Goal: Task Accomplishment & Management: Use online tool/utility

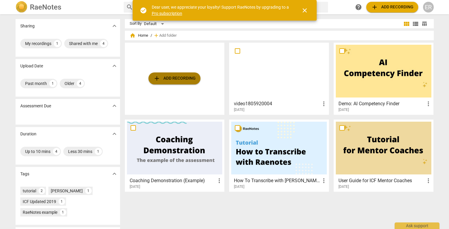
click at [180, 78] on span "add Add recording" at bounding box center [174, 78] width 42 height 7
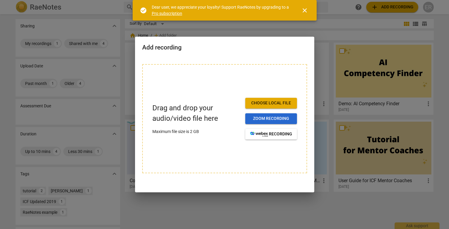
click at [276, 124] on button "Zoom recording" at bounding box center [271, 118] width 52 height 11
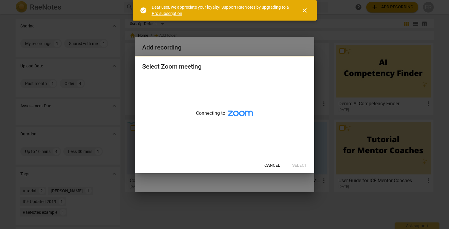
click at [304, 12] on span "close" at bounding box center [304, 10] width 7 height 7
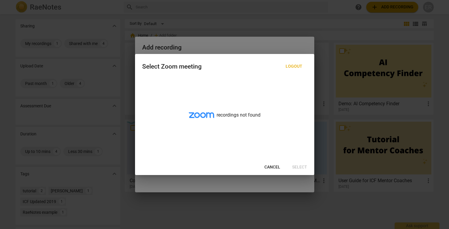
click at [271, 165] on span "Cancel" at bounding box center [272, 168] width 16 height 6
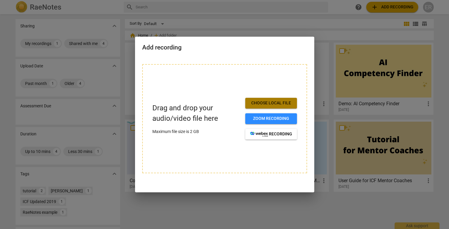
click at [268, 105] on span "Choose local file" at bounding box center [271, 103] width 42 height 6
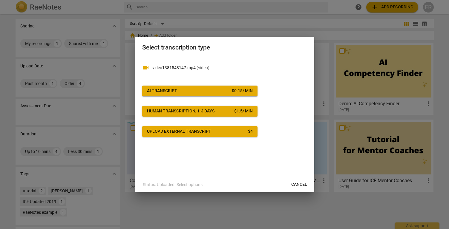
click at [289, 139] on div "videocam video1381548147.mp4 ( video ) AI Transcript $ 0.15 / min Human transcr…" at bounding box center [224, 117] width 179 height 120
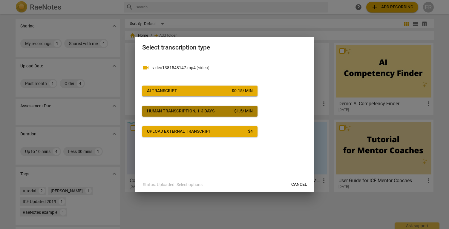
click at [220, 113] on span "Human transcription, 1-3 days $ 1.5 / min" at bounding box center [200, 111] width 106 height 6
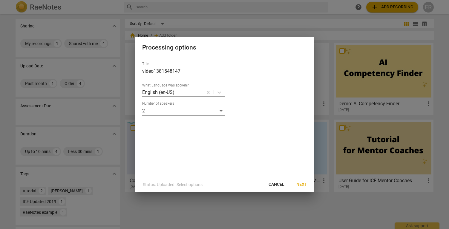
click at [301, 186] on span "Next" at bounding box center [301, 185] width 11 height 6
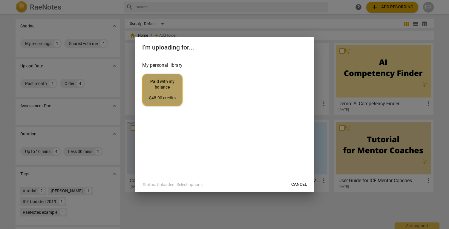
click at [143, 90] on button "Paid with my balance $48.00 credits" at bounding box center [162, 90] width 40 height 32
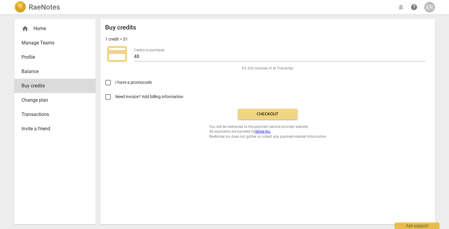
click at [30, 12] on div "RaeNotes" at bounding box center [37, 7] width 46 height 12
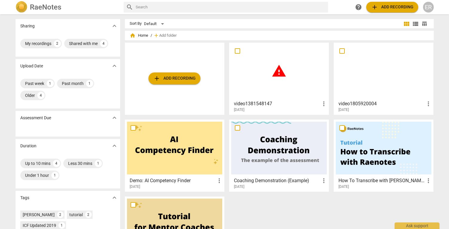
click at [321, 106] on span "more_vert" at bounding box center [323, 103] width 7 height 7
click at [326, 116] on li "Delete" at bounding box center [330, 118] width 23 height 14
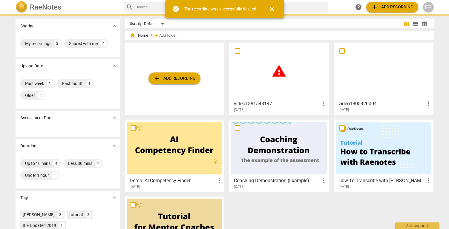
click at [182, 80] on span "add Add recording" at bounding box center [174, 78] width 42 height 7
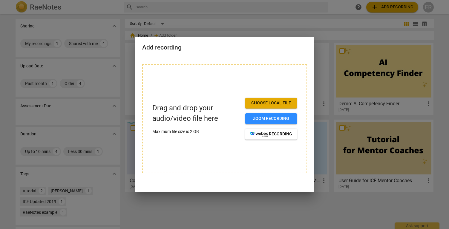
click at [267, 100] on button "Choose local file" at bounding box center [271, 103] width 52 height 11
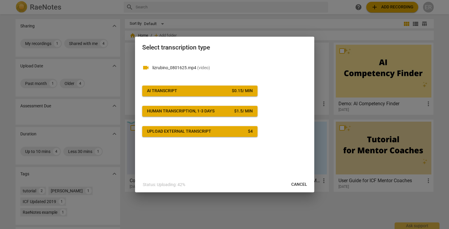
click at [177, 68] on p "lizrubino_0801625.mp4 ( video )" at bounding box center [229, 68] width 155 height 6
click at [212, 136] on button "Upload external transcript $ 4" at bounding box center [199, 131] width 115 height 11
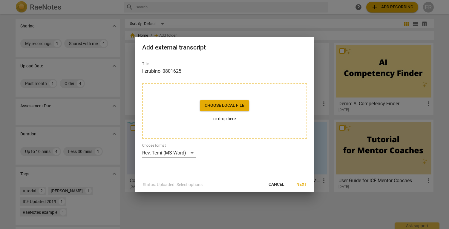
click at [276, 185] on span "Cancel" at bounding box center [276, 185] width 16 height 6
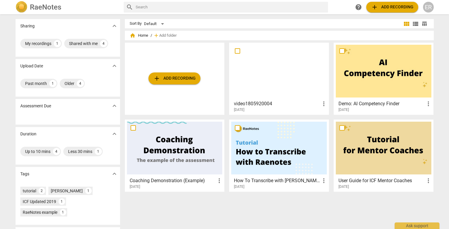
click at [164, 79] on span "add Add recording" at bounding box center [174, 78] width 42 height 7
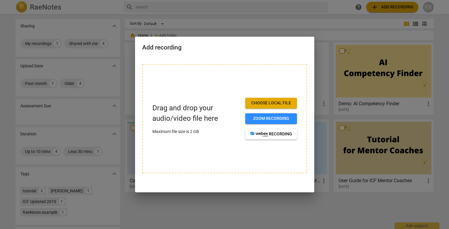
click at [279, 101] on span "Choose local file" at bounding box center [271, 103] width 42 height 6
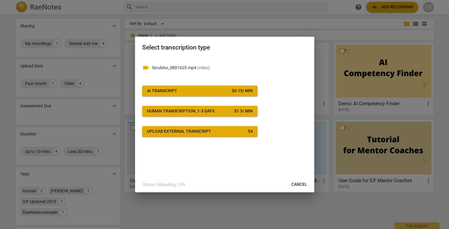
click at [179, 110] on div "Human transcription, 1-3 days" at bounding box center [180, 111] width 67 height 6
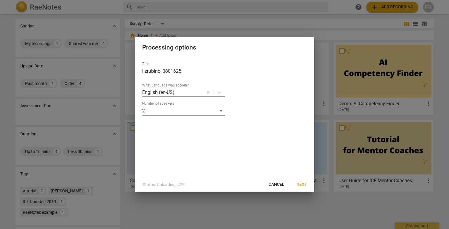
click at [277, 181] on button "Cancel" at bounding box center [276, 184] width 25 height 11
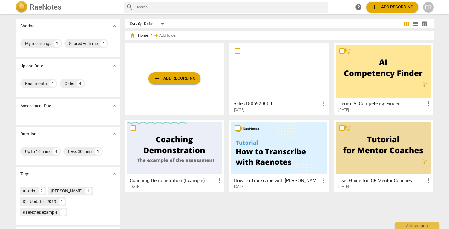
click at [172, 73] on button "add Add recording" at bounding box center [174, 79] width 52 height 12
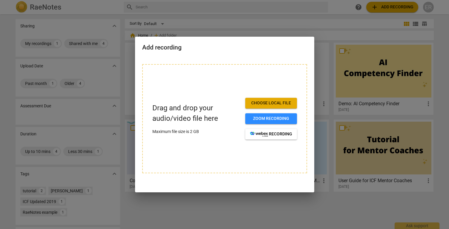
click at [273, 101] on span "Choose local file" at bounding box center [271, 103] width 42 height 6
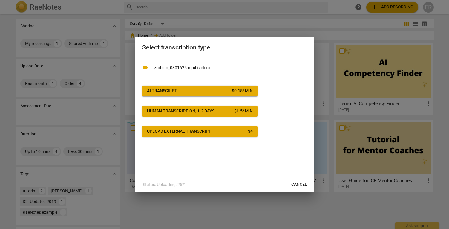
click at [197, 85] on div "videocam lizrubino_0801625.mp4 ( video ) AI Transcript $ 0.15 / min Human trans…" at bounding box center [224, 97] width 165 height 80
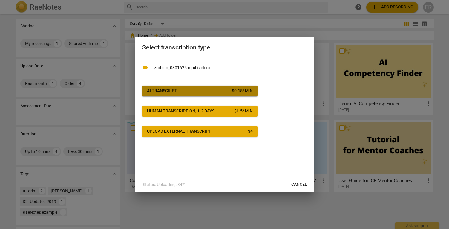
click at [196, 91] on span "AI Transcript $ 0.15 / min" at bounding box center [200, 91] width 106 height 6
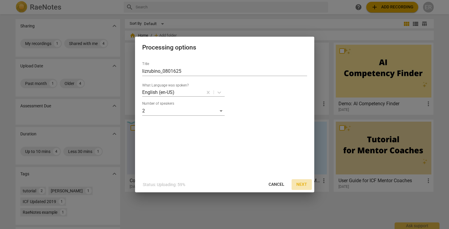
click at [299, 185] on span "Next" at bounding box center [301, 185] width 11 height 6
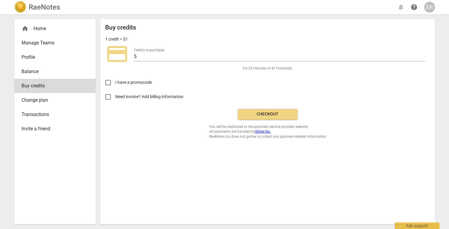
click at [267, 110] on button "Checkout" at bounding box center [268, 114] width 60 height 11
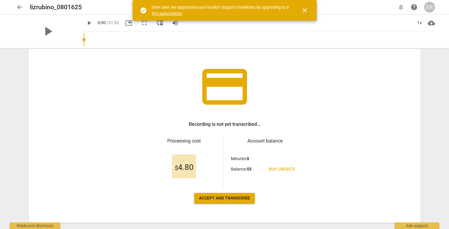
scroll to position [40, 0]
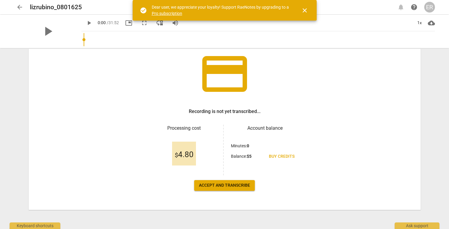
click at [222, 190] on button "Accept and transcribe" at bounding box center [224, 185] width 61 height 11
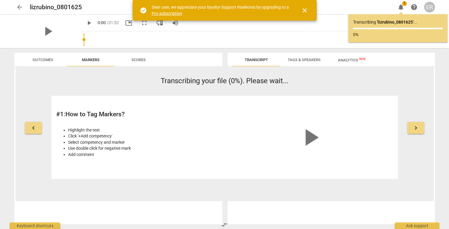
click at [305, 8] on span "close" at bounding box center [304, 10] width 7 height 7
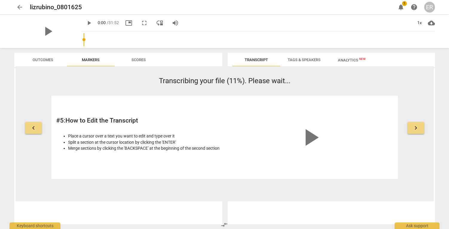
click at [296, 60] on span "Tags & Speakers" at bounding box center [304, 60] width 33 height 4
click at [262, 63] on span "Transcript" at bounding box center [256, 60] width 38 height 8
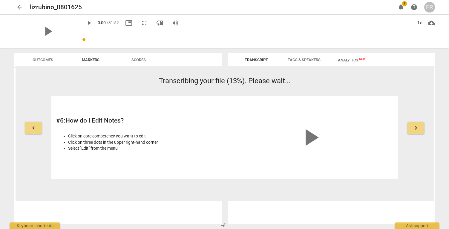
click at [114, 100] on div "# 6 : How do I Edit Notes? Click on core competency you want to edit Click on t…" at bounding box center [224, 137] width 346 height 83
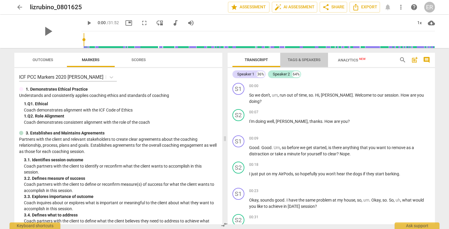
click at [307, 61] on span "Tags & Speakers" at bounding box center [304, 60] width 33 height 4
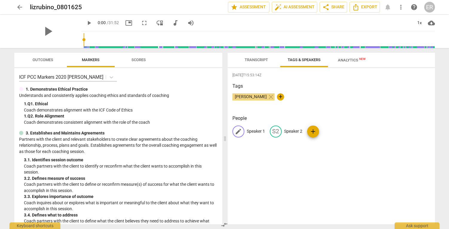
click at [236, 129] on span "edit" at bounding box center [238, 131] width 7 height 7
click at [261, 98] on span "[PERSON_NAME]" at bounding box center [250, 96] width 37 height 5
click at [281, 97] on span "+" at bounding box center [280, 96] width 7 height 7
type input "[PERSON_NAME]"
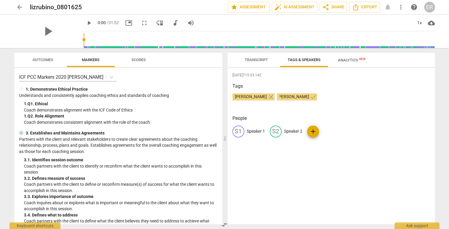
scroll to position [0, 0]
click at [335, 107] on div "Tags [PERSON_NAME] close [PERSON_NAME] check" at bounding box center [331, 96] width 198 height 27
click at [253, 132] on p "Speaker 1" at bounding box center [256, 131] width 18 height 6
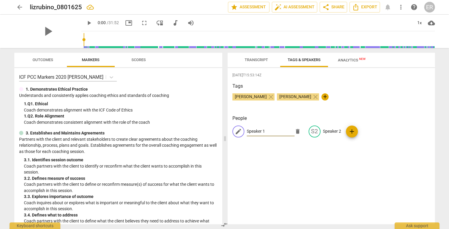
type input "e"
type input "[PERSON_NAME]"
click at [324, 132] on p "Speaker 2" at bounding box center [332, 131] width 18 height 6
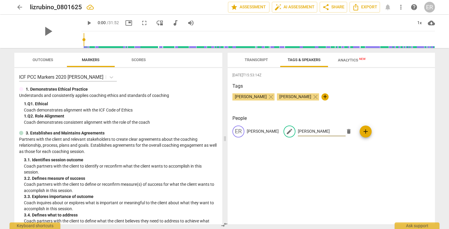
type input "[PERSON_NAME]"
click at [352, 150] on div "[DATE]T15:53:14Z Tags [PERSON_NAME] close [PERSON_NAME] close + People ER [PERS…" at bounding box center [331, 146] width 207 height 156
click at [253, 59] on span "Transcript" at bounding box center [256, 60] width 23 height 4
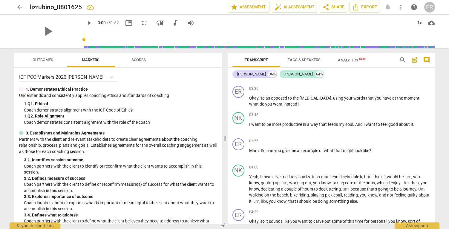
scroll to position [349, 0]
click at [333, 4] on span "share Share" at bounding box center [333, 7] width 22 height 7
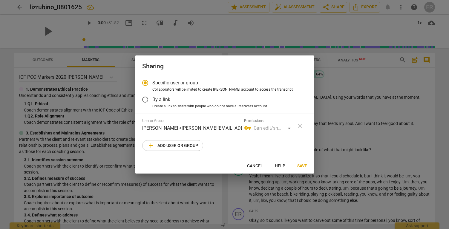
radio input "false"
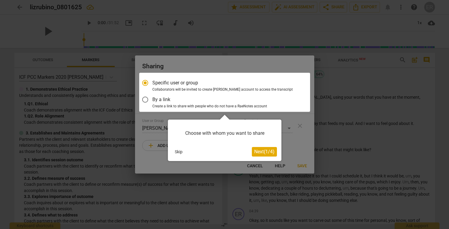
click at [267, 151] on span "Next ( 1 / 4 )" at bounding box center [264, 152] width 20 height 6
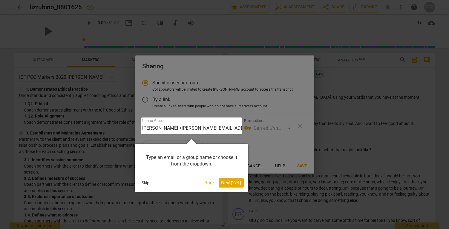
click at [177, 125] on div at bounding box center [191, 126] width 101 height 17
click at [214, 131] on div at bounding box center [191, 126] width 101 height 17
click at [225, 127] on div at bounding box center [191, 126] width 101 height 17
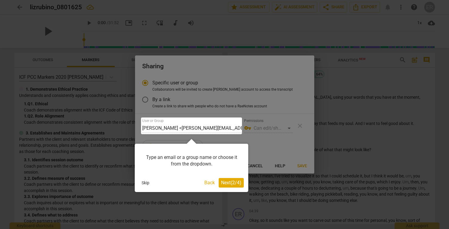
click at [225, 127] on div at bounding box center [191, 126] width 101 height 17
click at [223, 183] on span "Next ( 2 / 4 )" at bounding box center [231, 183] width 20 height 6
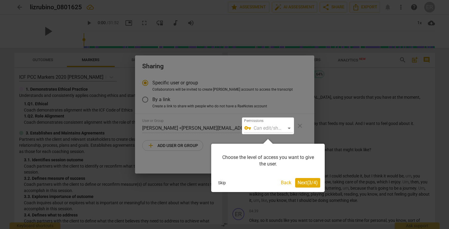
click at [306, 184] on span "Next ( 3 / 4 )" at bounding box center [307, 183] width 20 height 6
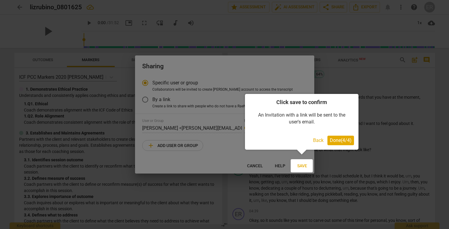
click at [333, 142] on span "Done ( 4 / 4 )" at bounding box center [341, 141] width 22 height 6
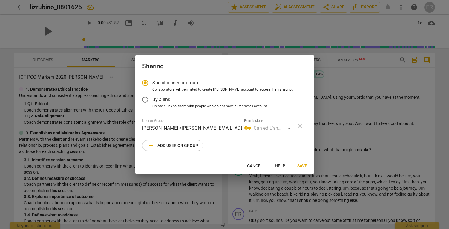
click at [200, 102] on label "By a link" at bounding box center [220, 100] width 164 height 14
click at [152, 102] on input "By a link" at bounding box center [145, 100] width 14 height 14
radio input "false"
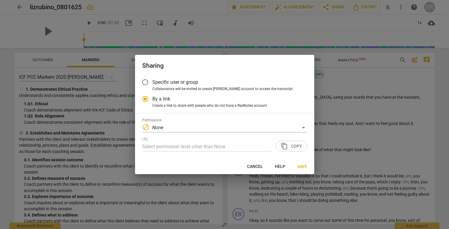
click at [191, 84] on span "Specific user or group" at bounding box center [175, 82] width 46 height 7
click at [152, 84] on input "Specific user or group" at bounding box center [145, 82] width 14 height 14
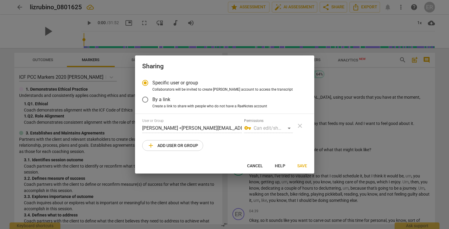
click at [175, 146] on span "add Add user or group" at bounding box center [172, 145] width 51 height 7
radio input "false"
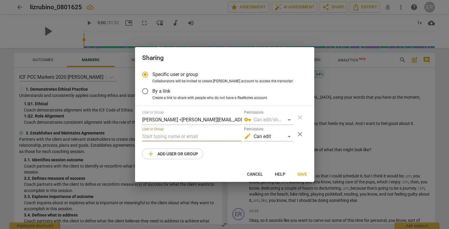
click at [184, 136] on input "text" at bounding box center [191, 137] width 99 height 10
paste input "[PERSON_NAME][EMAIL_ADDRESS][DOMAIN_NAME]"
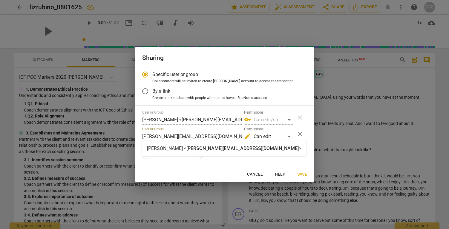
type input "[PERSON_NAME][EMAIL_ADDRESS][DOMAIN_NAME]"
click at [228, 165] on div "Specific user or group Collaborators will be invited to create RaeNotes account…" at bounding box center [224, 116] width 179 height 99
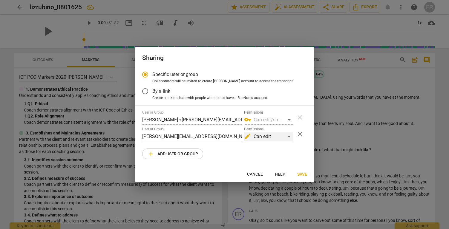
click at [265, 140] on div "edit Can edit" at bounding box center [268, 137] width 49 height 10
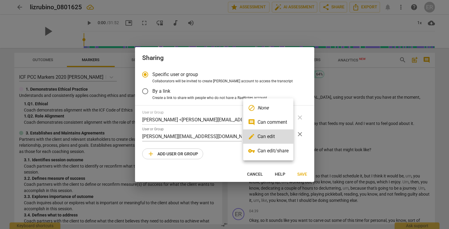
click at [279, 152] on li "vpn_key Can edit/share" at bounding box center [268, 151] width 50 height 14
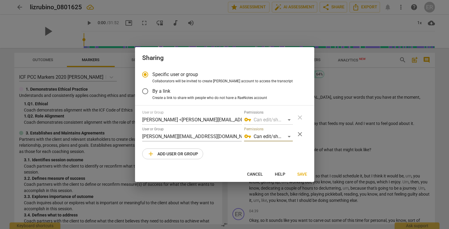
click at [303, 172] on span "Save" at bounding box center [302, 175] width 10 height 6
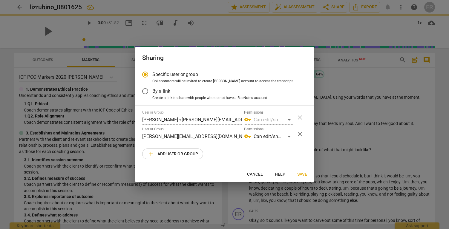
radio input "false"
type input "[PERSON_NAME] <[PERSON_NAME][EMAIL_ADDRESS][DOMAIN_NAME]>"
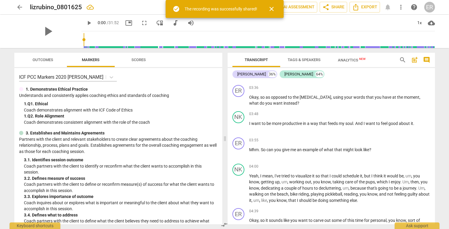
click at [292, 23] on div "play_arrow 0:00 / 31:52 picture_in_picture fullscreen move_down audiotrack volu…" at bounding box center [258, 23] width 354 height 17
click at [270, 11] on span "close" at bounding box center [271, 8] width 7 height 7
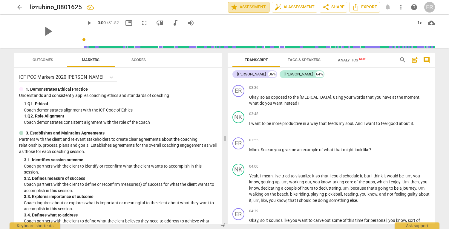
click at [248, 7] on span "star Assessment" at bounding box center [249, 7] width 36 height 7
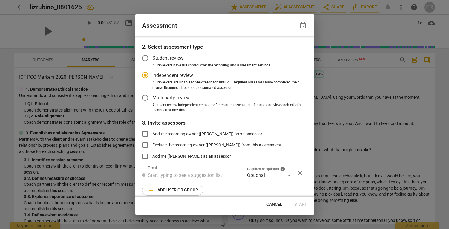
scroll to position [23, 0]
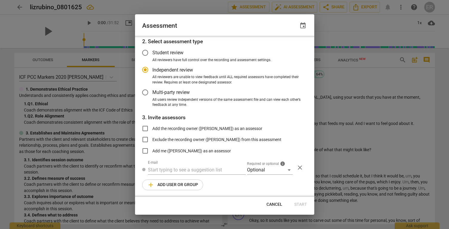
radio input "false"
click at [159, 169] on input "text" at bounding box center [197, 170] width 98 height 10
paste input "[PERSON_NAME][EMAIL_ADDRESS][DOMAIN_NAME]"
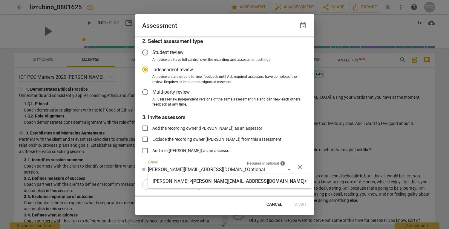
type input "[PERSON_NAME][EMAIL_ADDRESS][DOMAIN_NAME]"
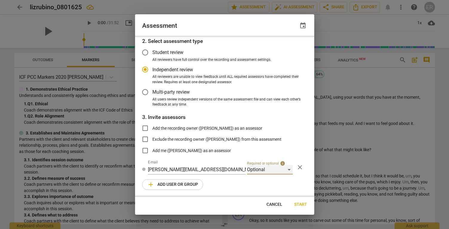
click at [263, 167] on div "Optional" at bounding box center [270, 170] width 46 height 10
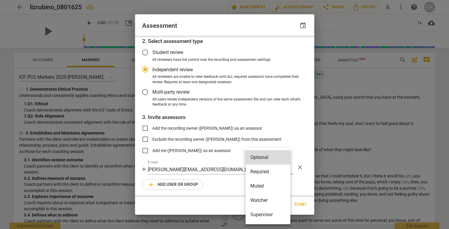
click at [306, 149] on div at bounding box center [224, 114] width 449 height 229
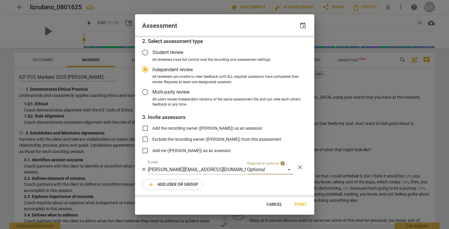
radio input "false"
click at [145, 130] on input "Add the recording owner ([PERSON_NAME]) as an assessor" at bounding box center [145, 128] width 14 height 14
checkbox input "true"
click at [239, 182] on div "1. Select competency model ICF PCC Markers 2020 [PERSON_NAME] 2. Select assessm…" at bounding box center [224, 116] width 179 height 161
click at [195, 185] on span "add Add user or group" at bounding box center [172, 184] width 51 height 7
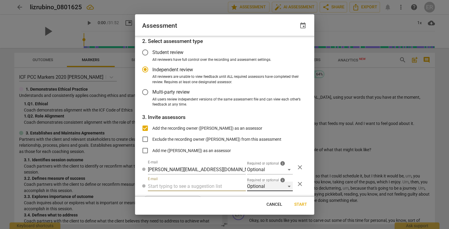
click at [266, 184] on div "Optional" at bounding box center [270, 187] width 46 height 10
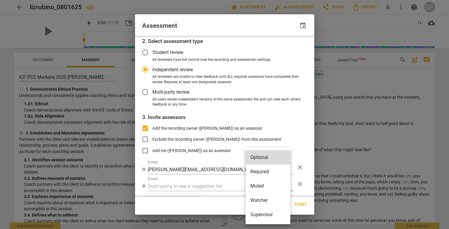
click at [301, 184] on div at bounding box center [224, 114] width 449 height 229
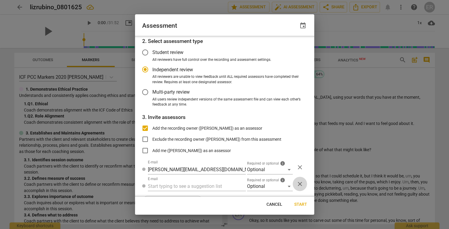
click at [297, 185] on span "close" at bounding box center [299, 184] width 7 height 7
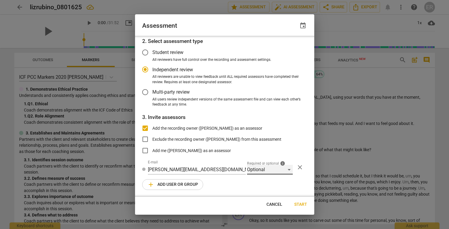
click at [271, 169] on div "Optional" at bounding box center [270, 170] width 46 height 10
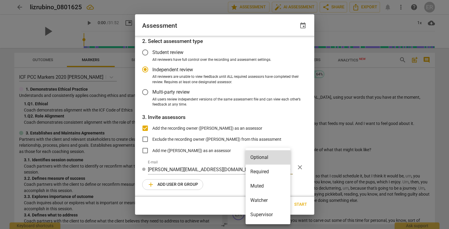
click at [266, 215] on li "Supervisor" at bounding box center [267, 215] width 45 height 14
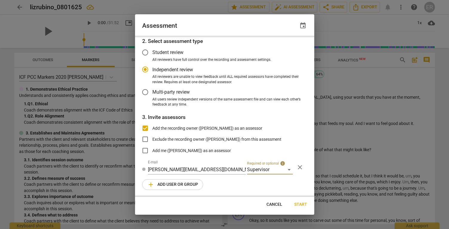
radio input "false"
click at [146, 128] on input "Add the recording owner ([PERSON_NAME]) as an assessor" at bounding box center [145, 128] width 14 height 14
checkbox input "false"
radio input "false"
click at [146, 52] on input "Student review" at bounding box center [145, 52] width 14 height 14
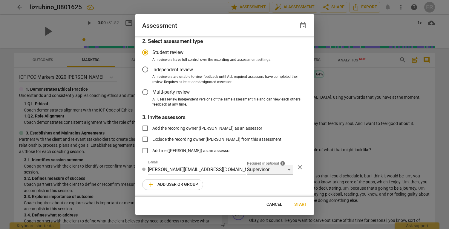
click at [253, 168] on div "Supervisor" at bounding box center [270, 170] width 46 height 10
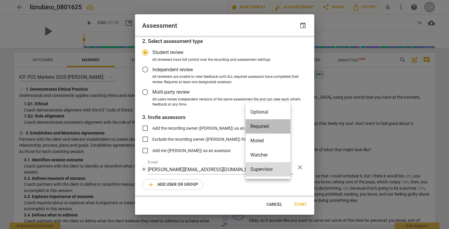
click at [260, 120] on li "Required" at bounding box center [267, 126] width 45 height 14
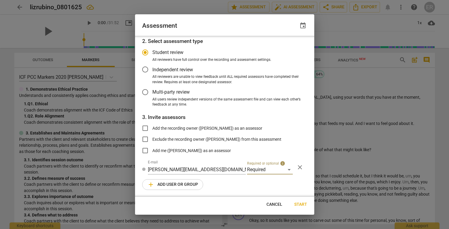
radio input "false"
click at [143, 149] on input "Add me ([PERSON_NAME]) as an assessor" at bounding box center [145, 151] width 14 height 14
checkbox input "true"
click at [230, 171] on input "[PERSON_NAME][EMAIL_ADDRESS][DOMAIN_NAME]" at bounding box center [197, 170] width 98 height 10
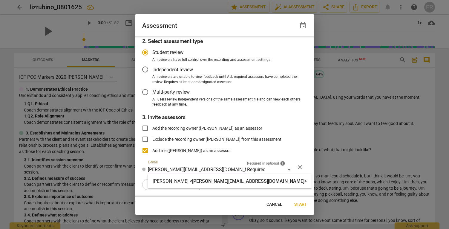
radio input "false"
click at [285, 184] on div "1. Select competency model ICF PCC Markers 2020 [PERSON_NAME] 2. Select assessm…" at bounding box center [224, 116] width 179 height 161
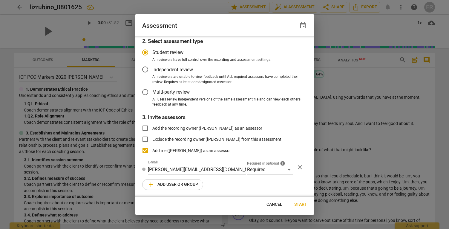
click at [174, 67] on span "Independent review" at bounding box center [172, 69] width 41 height 7
click at [152, 67] on input "Independent review" at bounding box center [145, 69] width 14 height 14
click at [302, 206] on span "Start" at bounding box center [300, 205] width 13 height 6
radio input "false"
type input "[PERSON_NAME] <[PERSON_NAME][EMAIL_ADDRESS][DOMAIN_NAME]>"
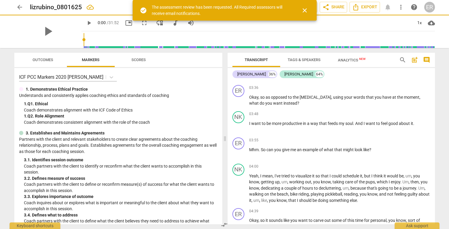
scroll to position [4, 0]
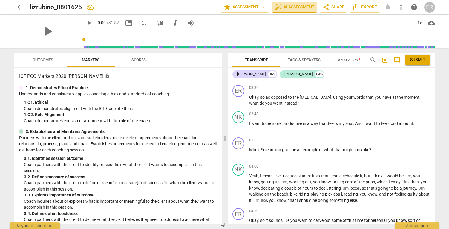
click at [296, 5] on span "auto_fix_high AI Assessment" at bounding box center [294, 7] width 40 height 7
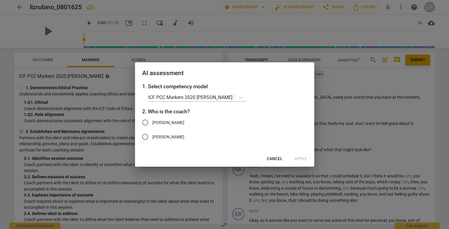
click at [179, 123] on span "[PERSON_NAME]" at bounding box center [168, 123] width 32 height 6
click at [152, 123] on input "[PERSON_NAME]" at bounding box center [145, 123] width 14 height 14
radio input "true"
click at [302, 162] on span "Apply" at bounding box center [300, 159] width 13 height 6
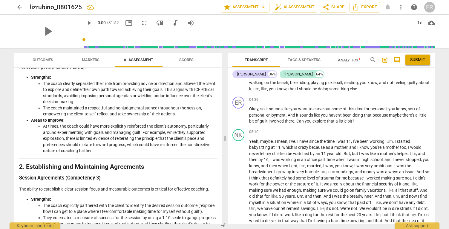
scroll to position [98, 0]
click at [191, 58] on span "Scores" at bounding box center [186, 60] width 14 height 4
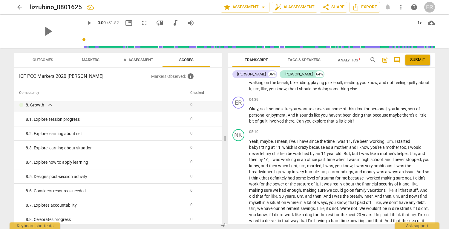
scroll to position [536, 0]
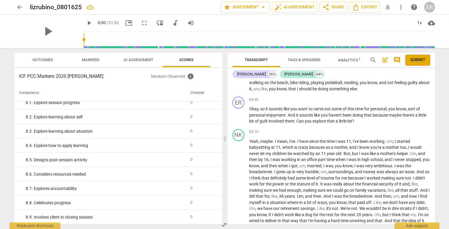
click at [134, 58] on span "AI Assessment" at bounding box center [139, 60] width 30 height 4
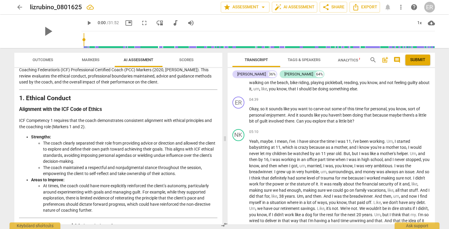
scroll to position [0, 0]
